Goal: Task Accomplishment & Management: Use online tool/utility

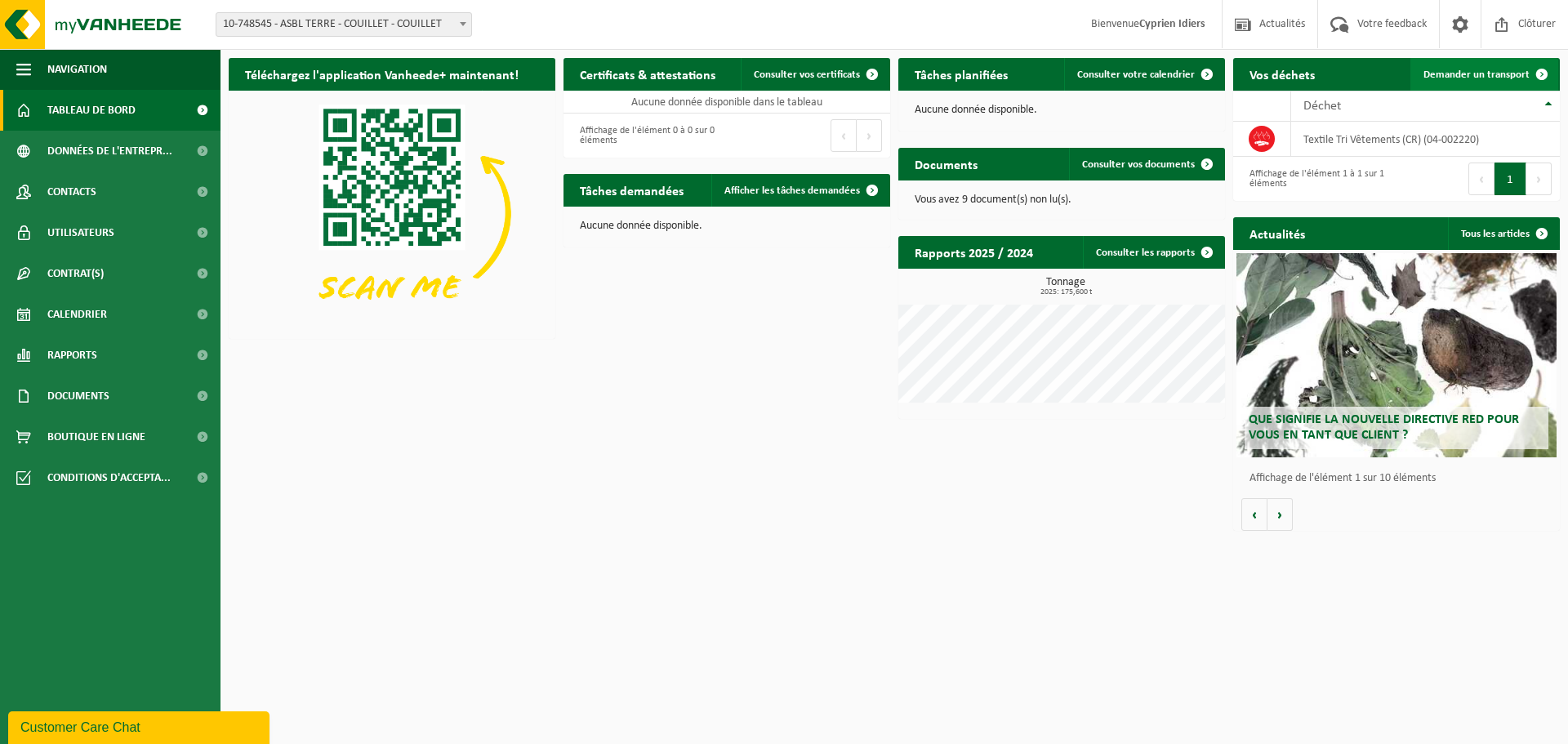
click at [1494, 72] on span "Demander un transport" at bounding box center [1477, 75] width 106 height 11
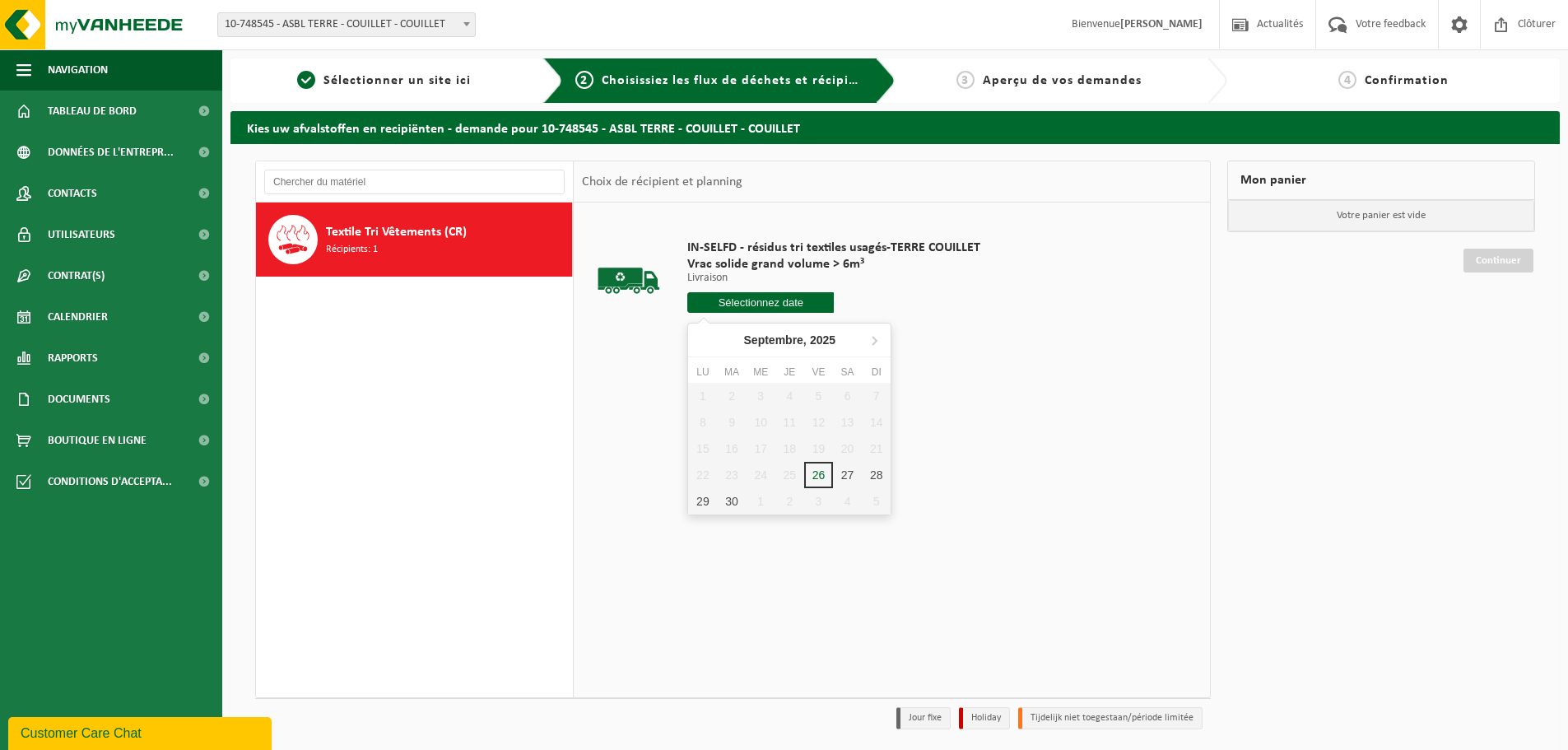
click at [756, 301] on input "text" at bounding box center [760, 303] width 146 height 21
click at [725, 497] on div "30" at bounding box center [731, 502] width 28 height 27
type input "à partir de [DATE]"
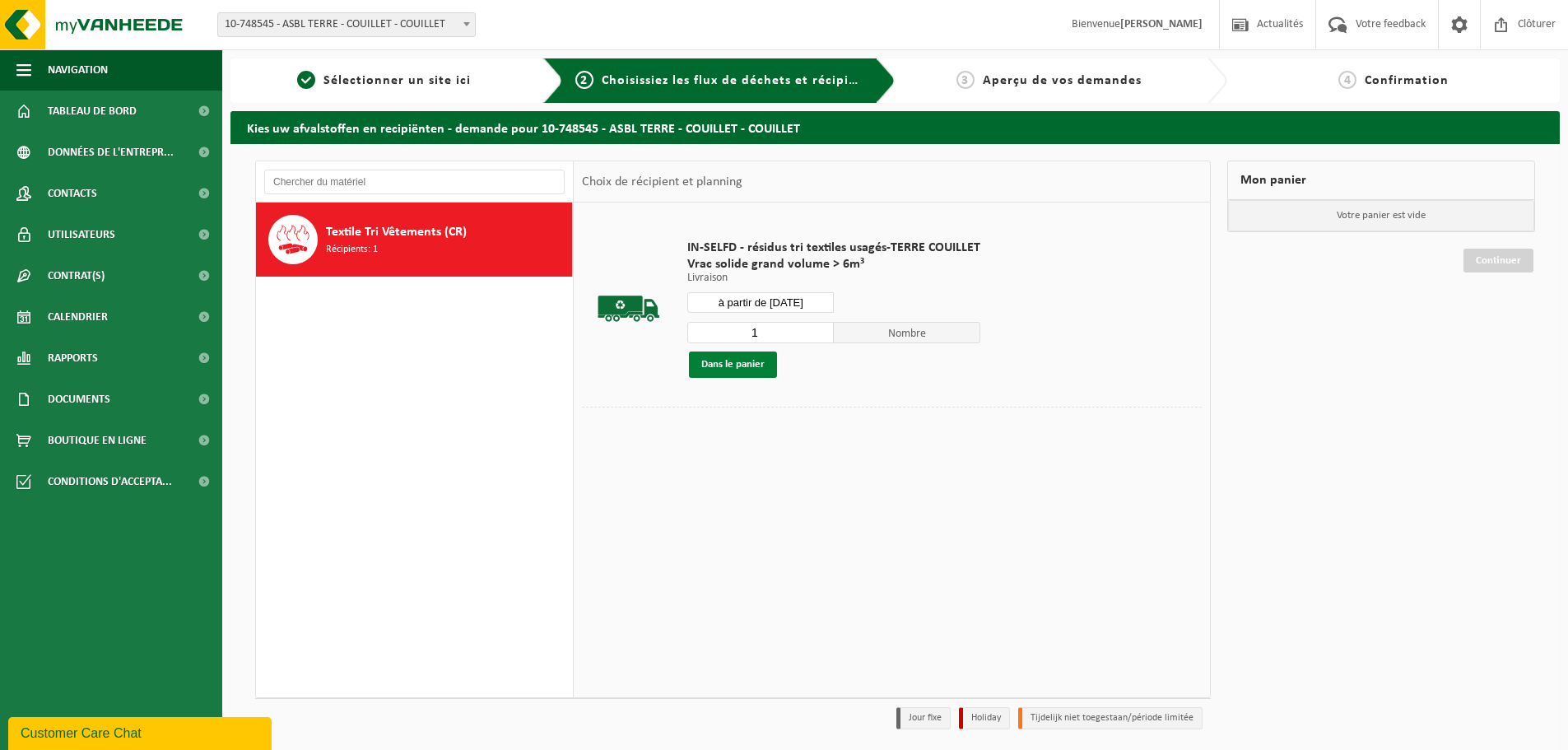
click at [722, 367] on button "Dans le panier" at bounding box center [732, 365] width 88 height 27
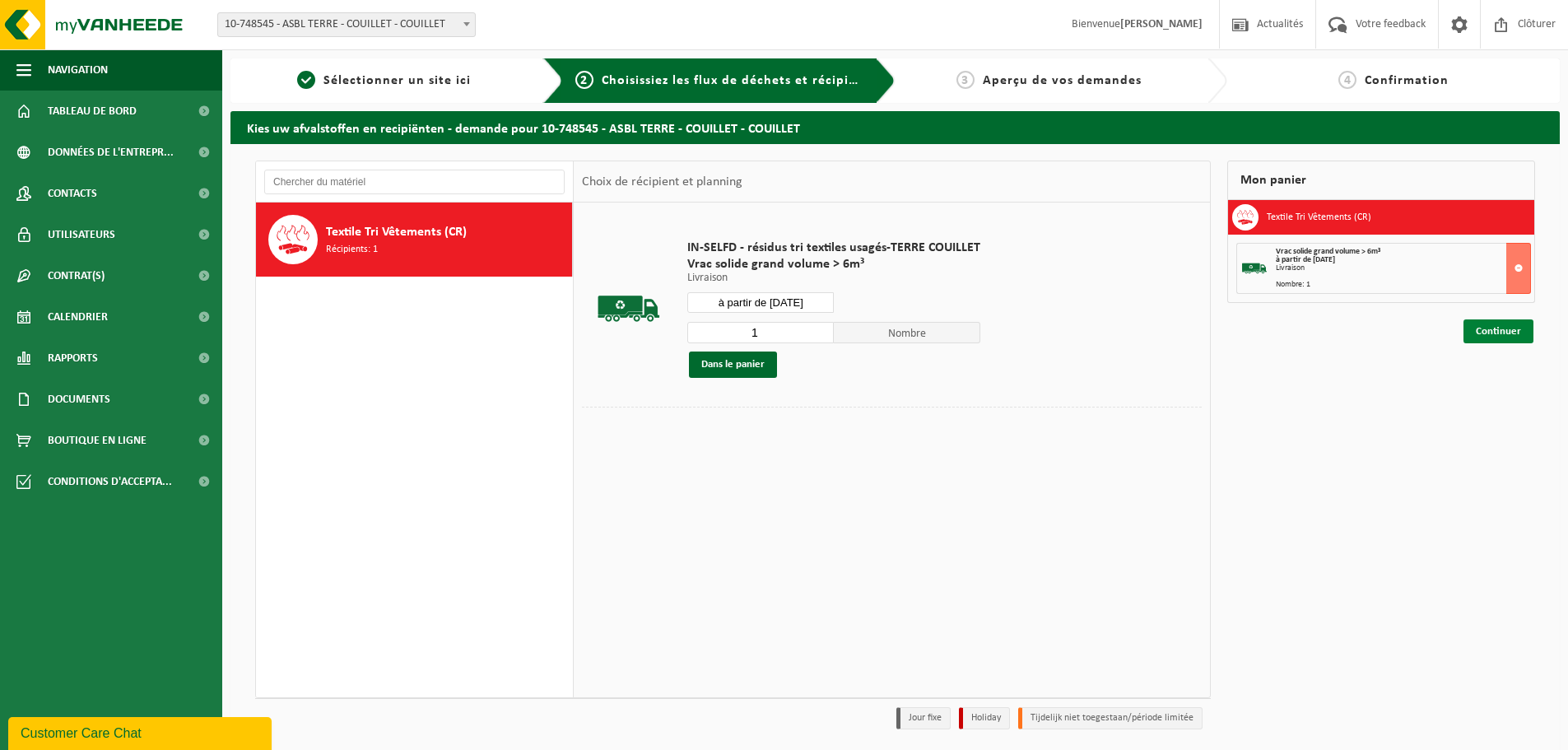
click at [1489, 323] on link "Continuer" at bounding box center [1499, 331] width 70 height 24
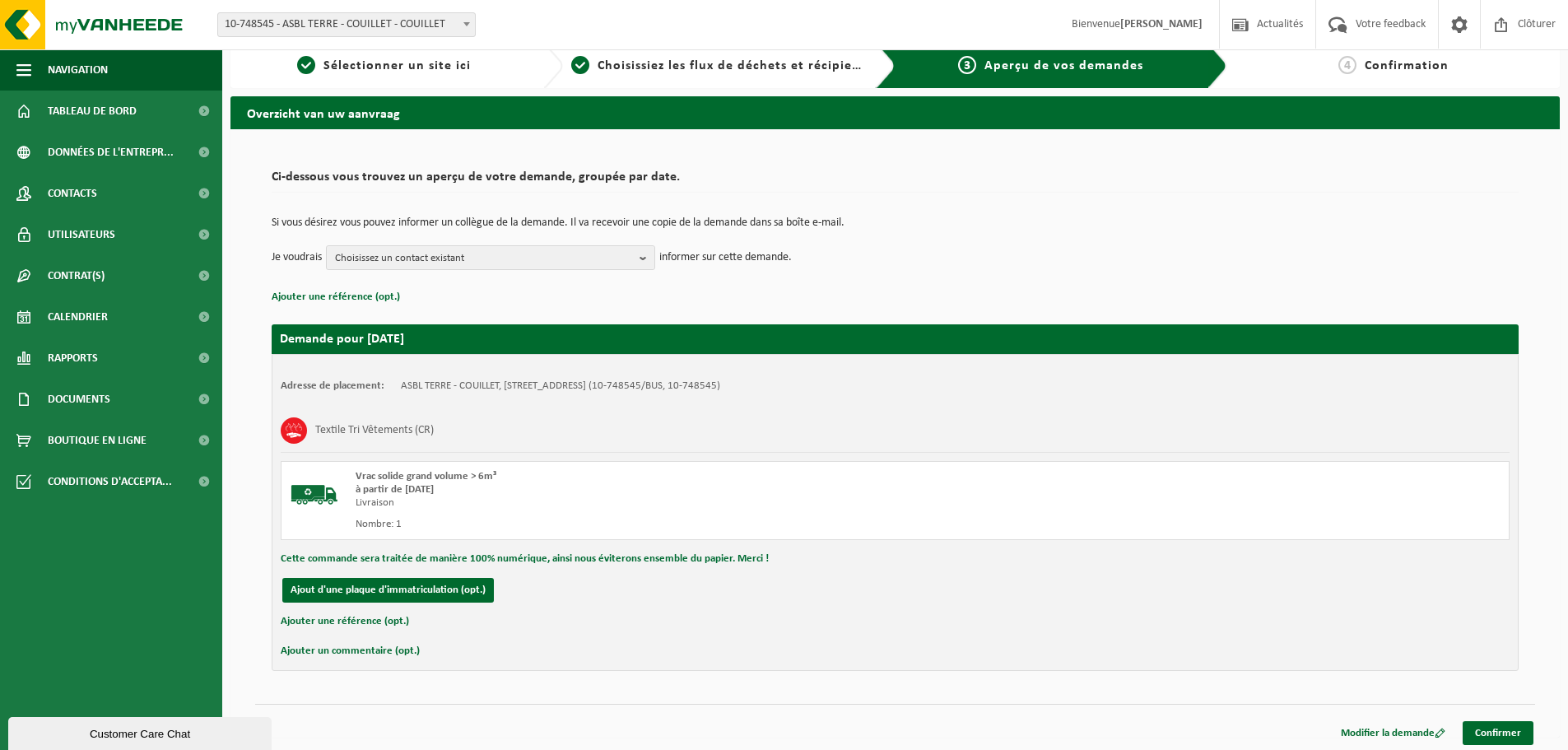
scroll to position [19, 0]
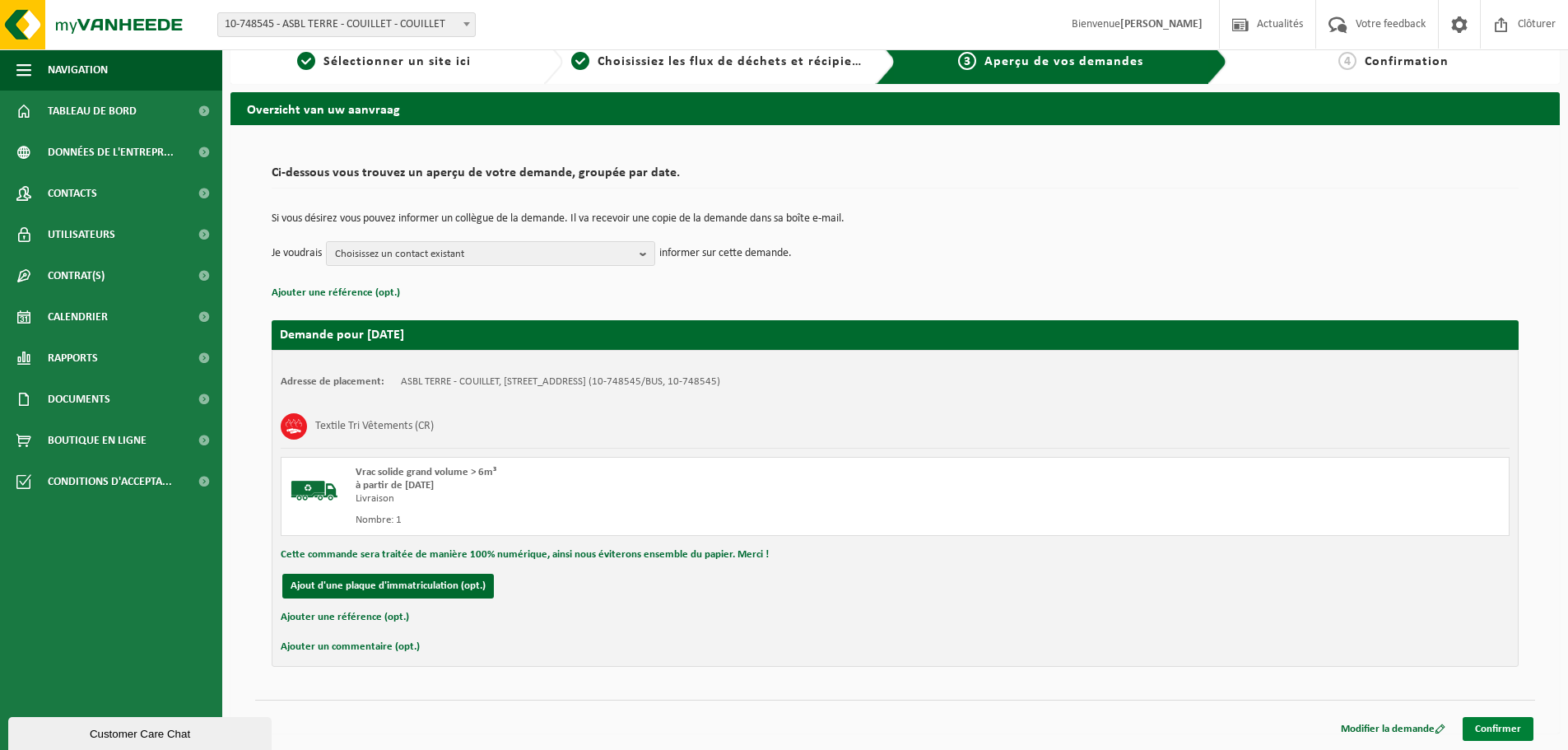
click at [1485, 727] on link "Confirmer" at bounding box center [1498, 729] width 71 height 24
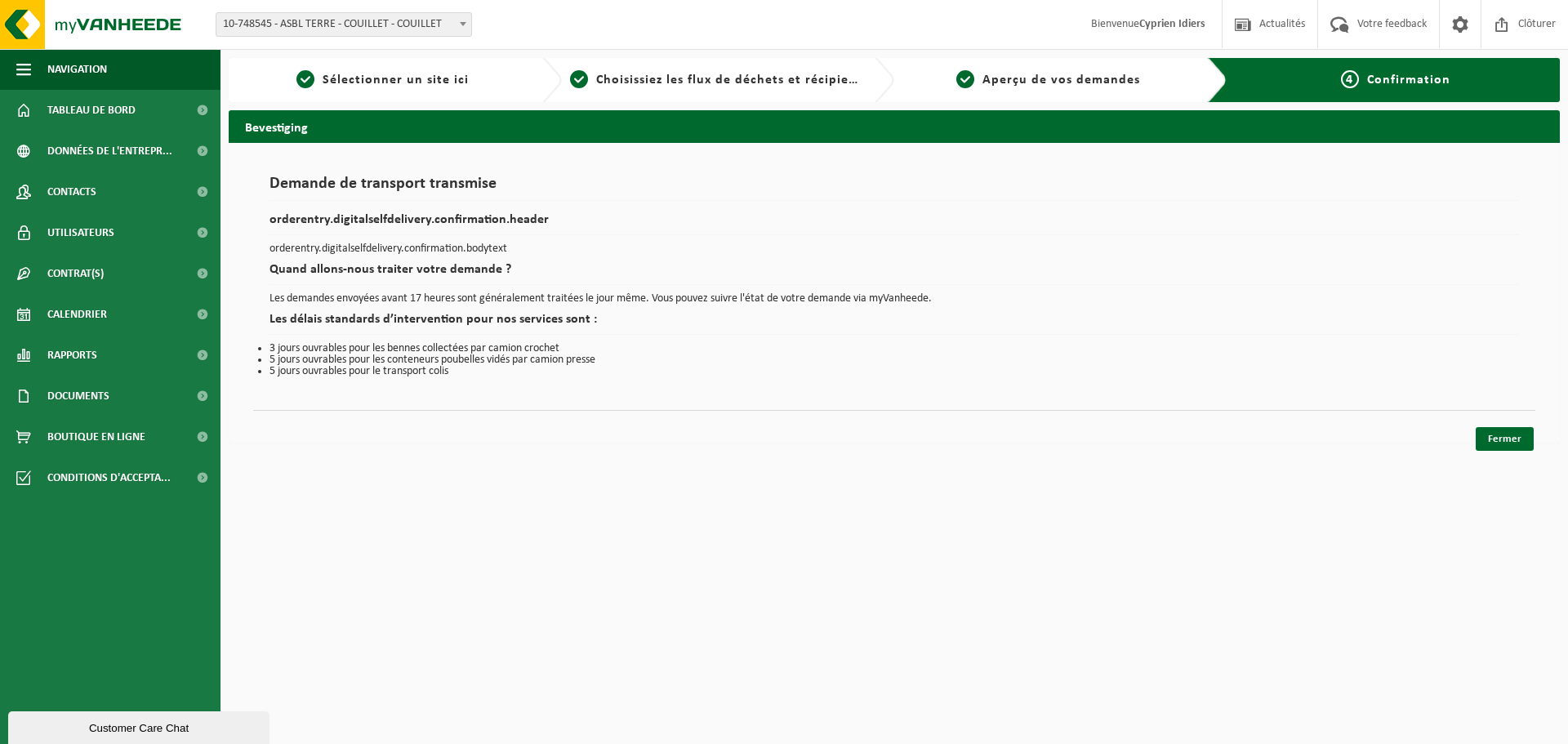
click at [496, 416] on div "Fermer" at bounding box center [894, 418] width 1283 height 17
click at [1488, 435] on link "Fermer" at bounding box center [1505, 439] width 58 height 24
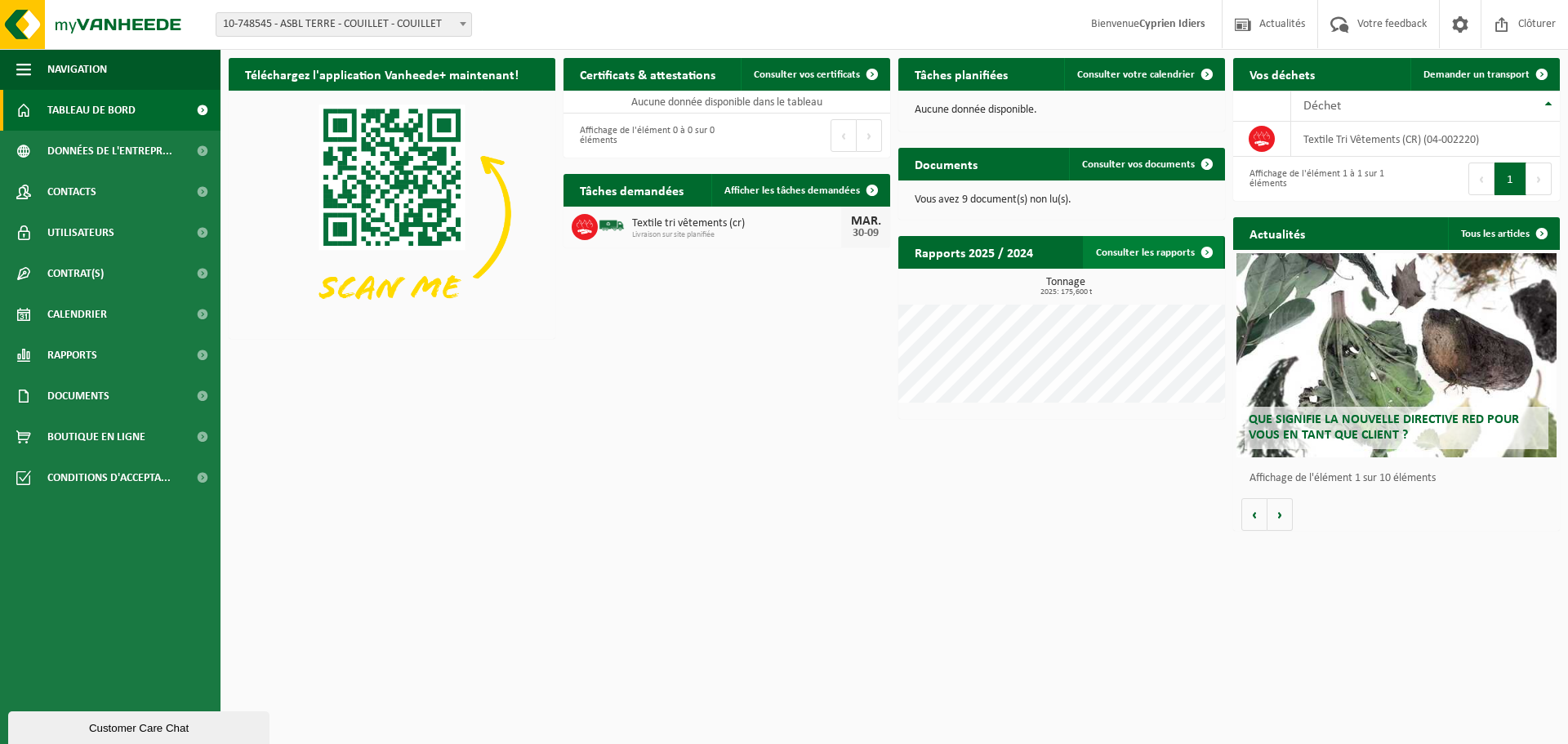
click at [1157, 245] on link "Consulter les rapports" at bounding box center [1153, 252] width 140 height 32
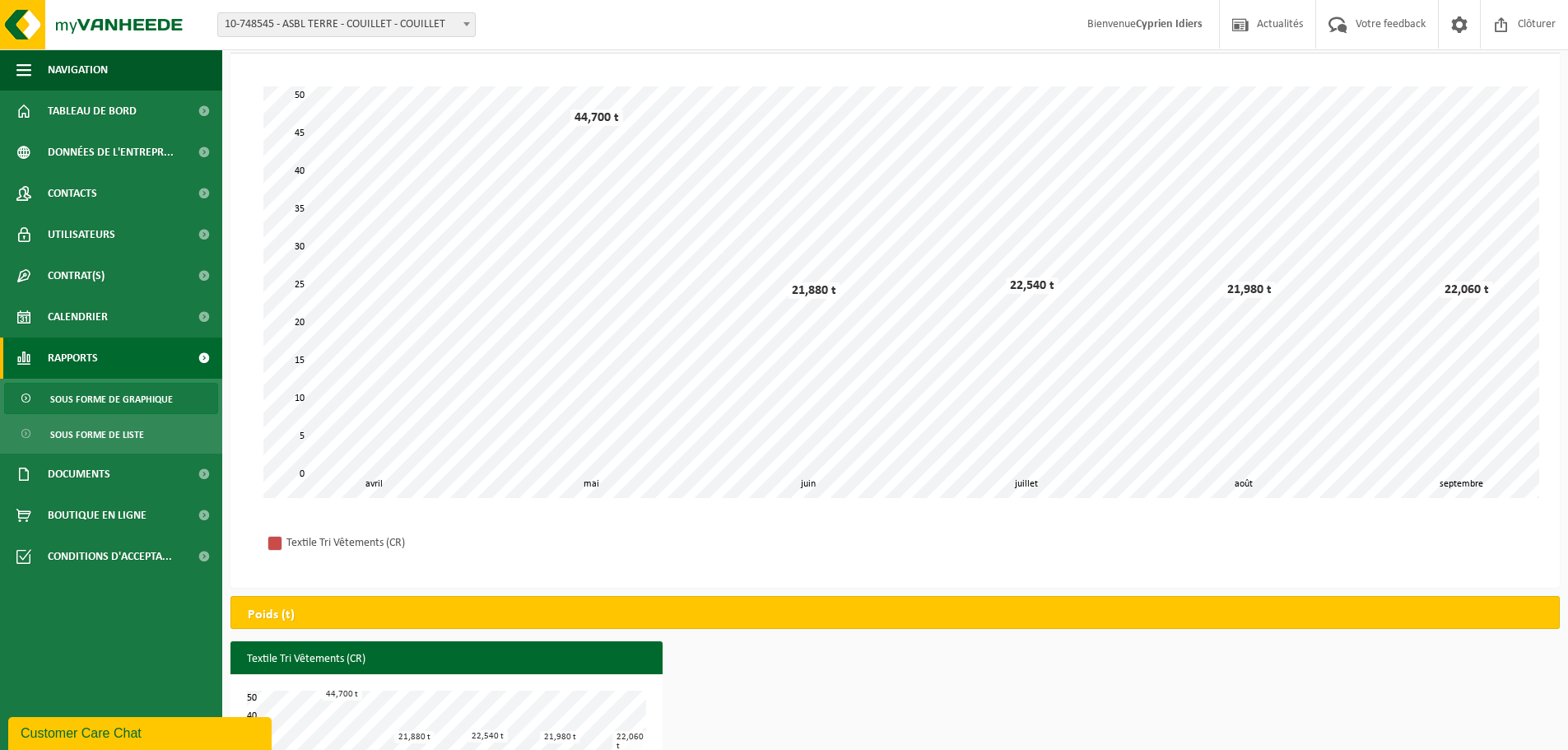
scroll to position [186, 0]
